Goal: Task Accomplishment & Management: Complete application form

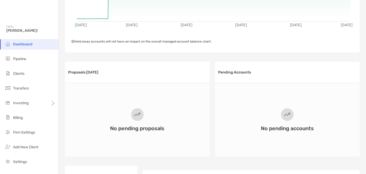
scroll to position [100, 0]
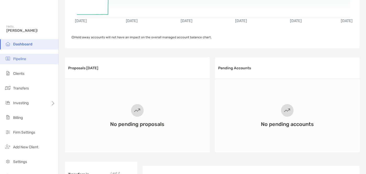
click at [29, 57] on li "Pipeline" at bounding box center [29, 59] width 58 height 10
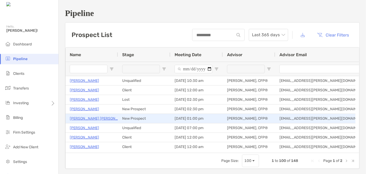
click at [76, 117] on p "[PERSON_NAME] [PERSON_NAME]" at bounding box center [100, 118] width 60 height 7
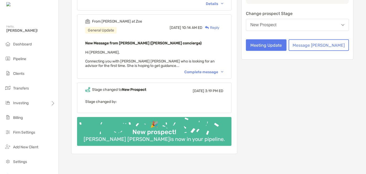
scroll to position [103, 0]
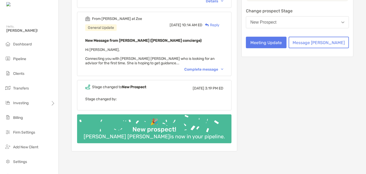
drag, startPoint x: 216, startPoint y: 66, endPoint x: 208, endPoint y: 67, distance: 7.7
click at [208, 67] on div "Complete message" at bounding box center [203, 69] width 39 height 4
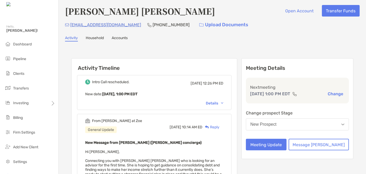
scroll to position [0, 0]
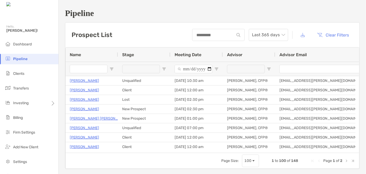
click at [89, 67] on input "Name Filter Input" at bounding box center [89, 69] width 38 height 8
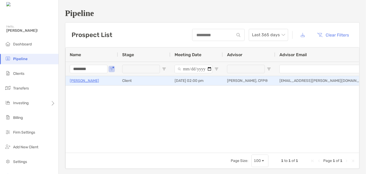
type input "********"
click at [82, 81] on p "Erin Springer" at bounding box center [84, 80] width 29 height 7
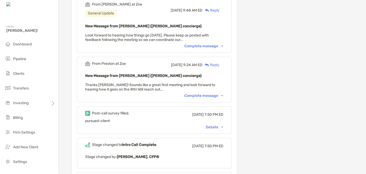
scroll to position [575, 0]
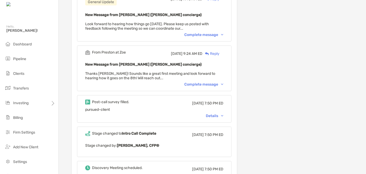
click at [220, 114] on div "Details" at bounding box center [215, 116] width 18 height 4
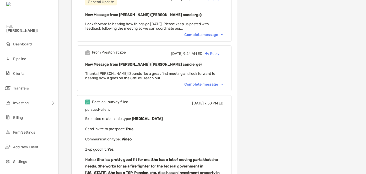
scroll to position [616, 0]
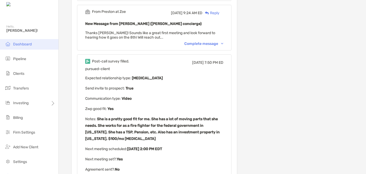
click at [22, 44] on span "Dashboard" at bounding box center [22, 44] width 19 height 4
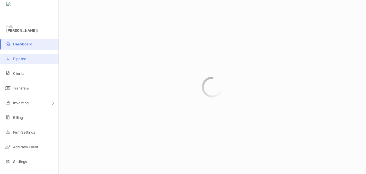
click at [28, 59] on li "Pipeline" at bounding box center [29, 59] width 58 height 10
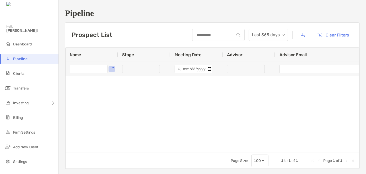
type input "********"
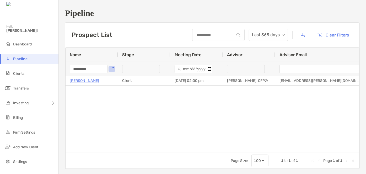
click at [89, 70] on input "********" at bounding box center [89, 69] width 38 height 8
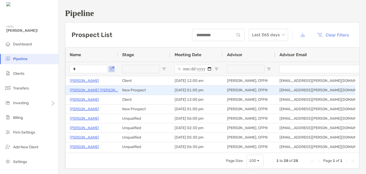
type input "*"
click at [82, 89] on p "[PERSON_NAME] [PERSON_NAME]" at bounding box center [100, 90] width 60 height 7
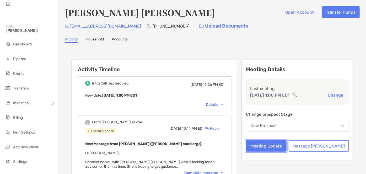
click at [270, 143] on button "Meeting Update" at bounding box center [266, 146] width 41 height 12
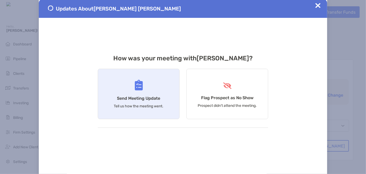
click at [171, 97] on div "Send Meeting Update Tell us how the meeting went." at bounding box center [139, 94] width 82 height 50
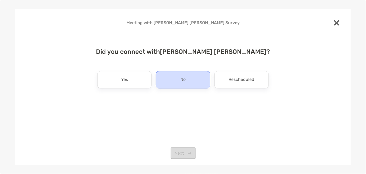
click at [176, 80] on div "No" at bounding box center [183, 79] width 54 height 17
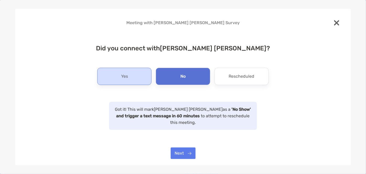
click at [131, 79] on div "Yes" at bounding box center [124, 76] width 54 height 17
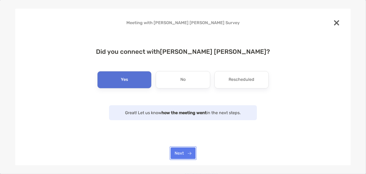
click at [180, 152] on button "Next" at bounding box center [183, 153] width 25 height 12
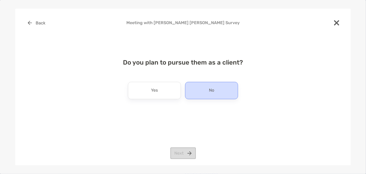
click at [214, 87] on p "No" at bounding box center [211, 90] width 5 height 8
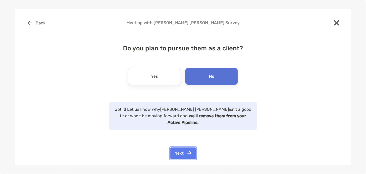
click at [182, 151] on button "Next" at bounding box center [182, 153] width 25 height 12
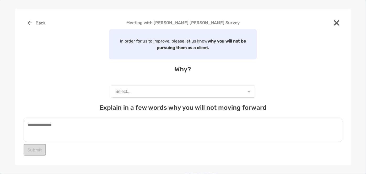
click at [153, 89] on button "Select..." at bounding box center [183, 92] width 144 height 12
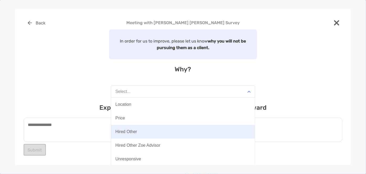
scroll to position [41, 0]
click at [139, 134] on div "Misaligned Service" at bounding box center [132, 132] width 35 height 5
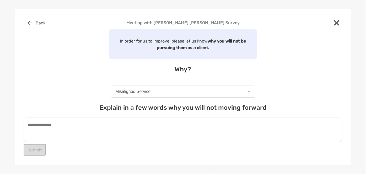
click at [126, 131] on textarea at bounding box center [183, 130] width 319 height 24
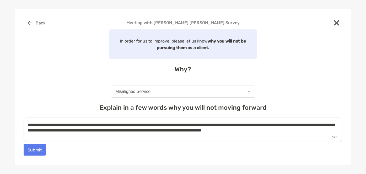
type textarea "**********"
click at [29, 153] on button "Submit" at bounding box center [35, 150] width 22 height 12
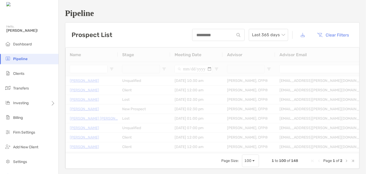
type input "*"
